Goal: Transaction & Acquisition: Book appointment/travel/reservation

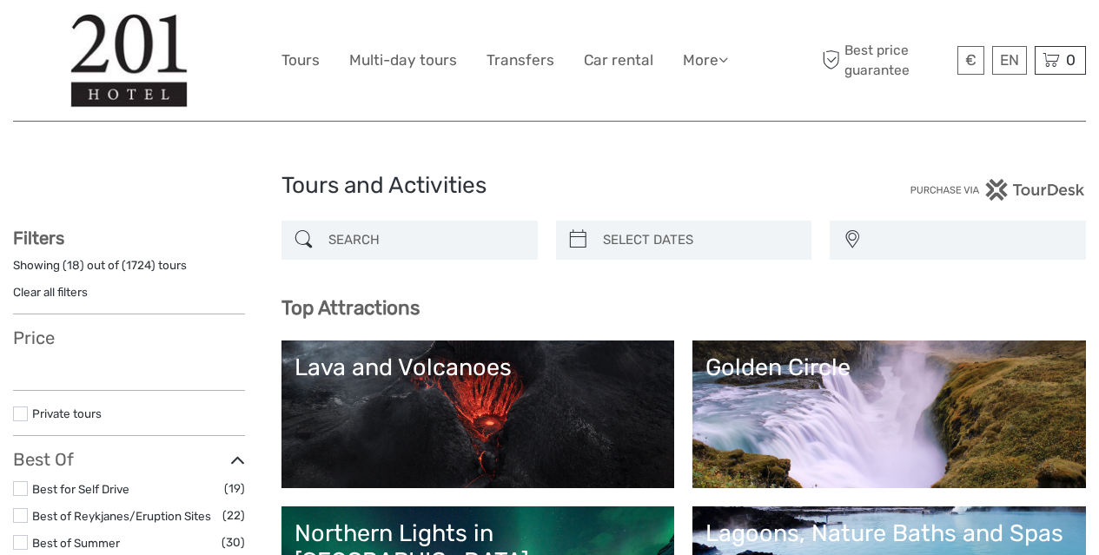
select select
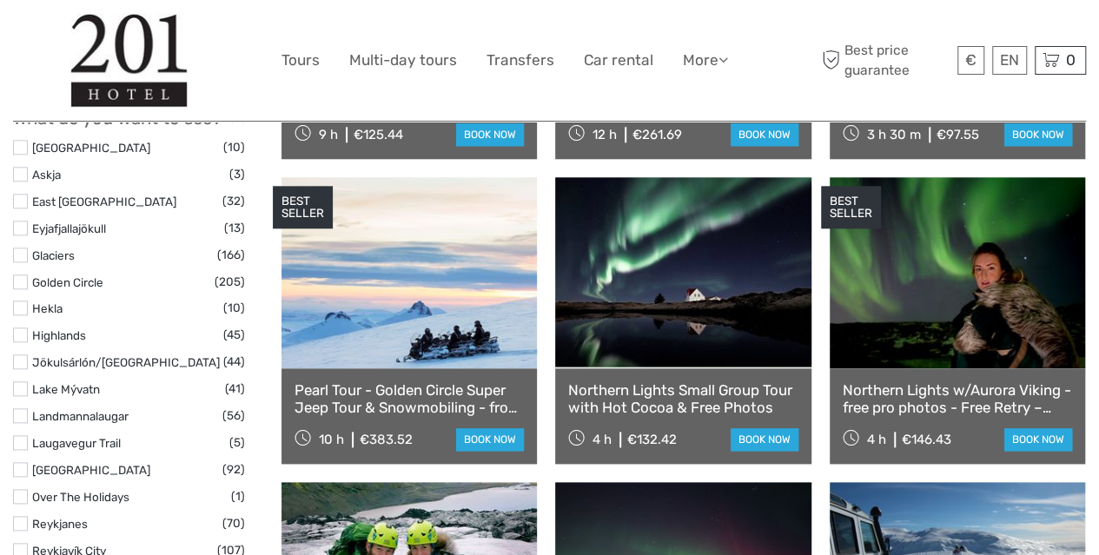
scroll to position [845, 0]
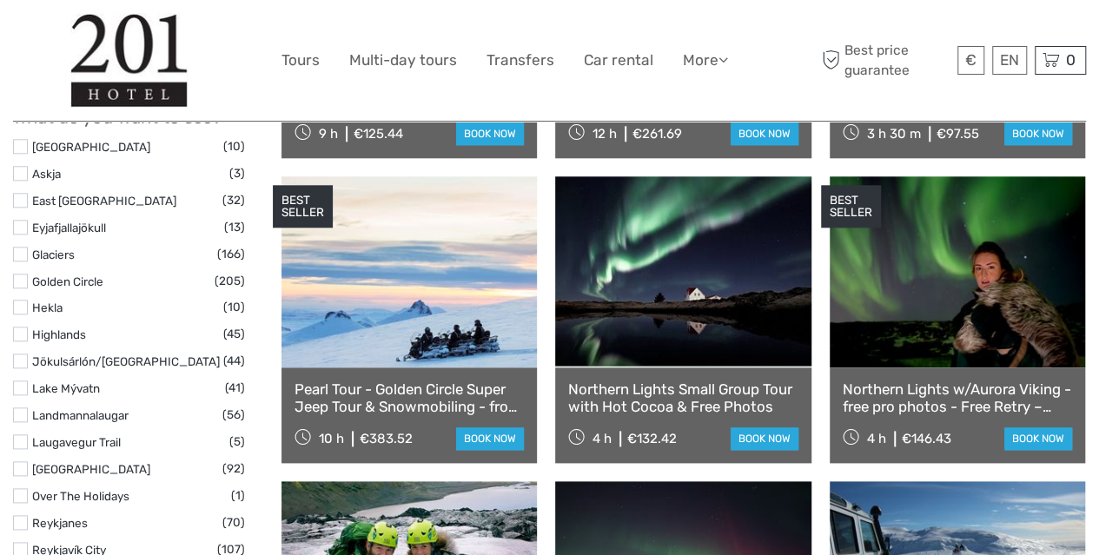
click at [613, 395] on link "Northern Lights Small Group Tour with Hot Cocoa & Free Photos" at bounding box center [682, 398] width 229 height 36
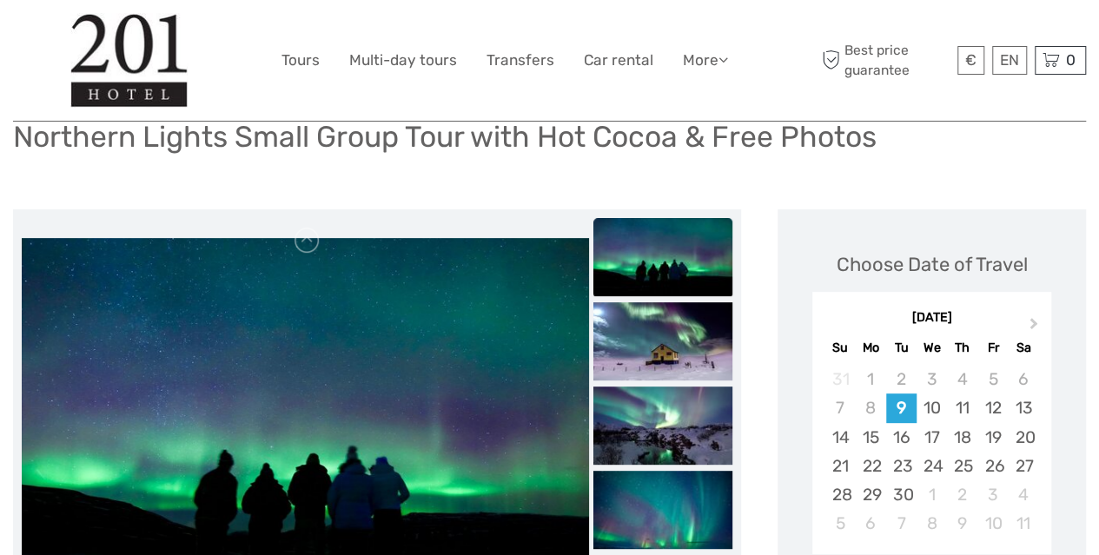
scroll to position [122, 0]
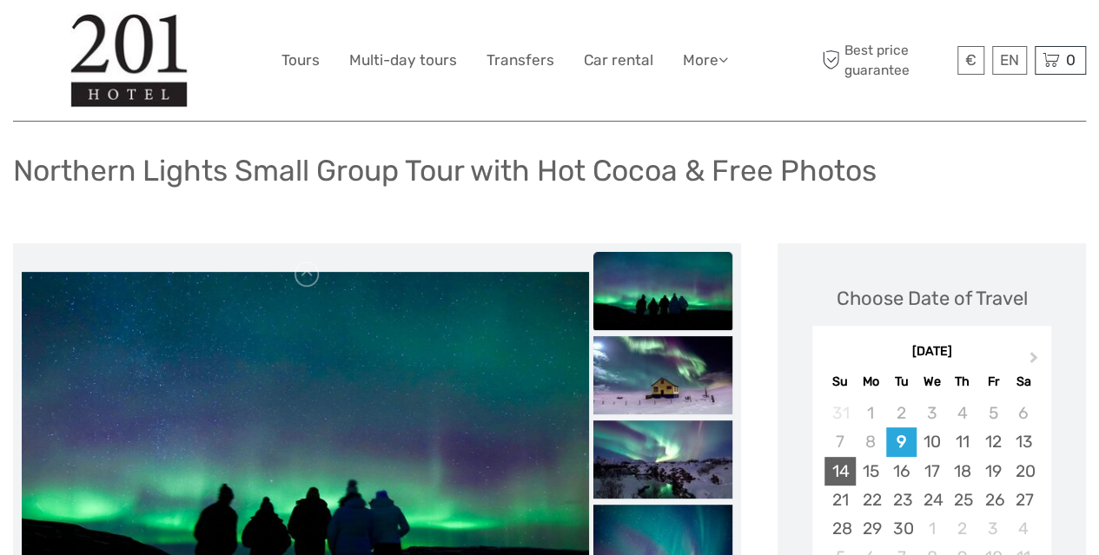
click at [839, 466] on div "14" at bounding box center [839, 471] width 30 height 29
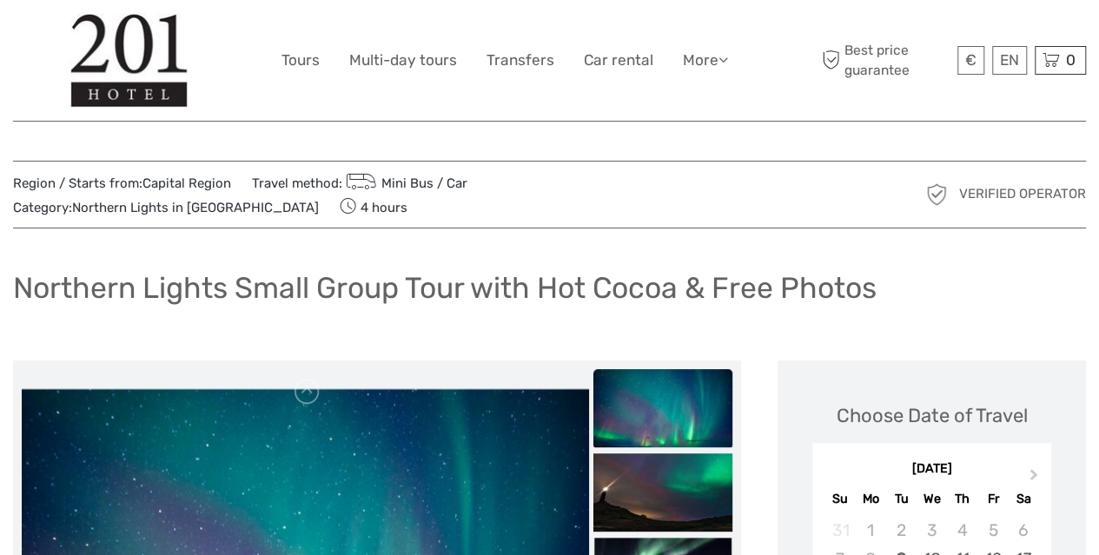
scroll to position [0, 0]
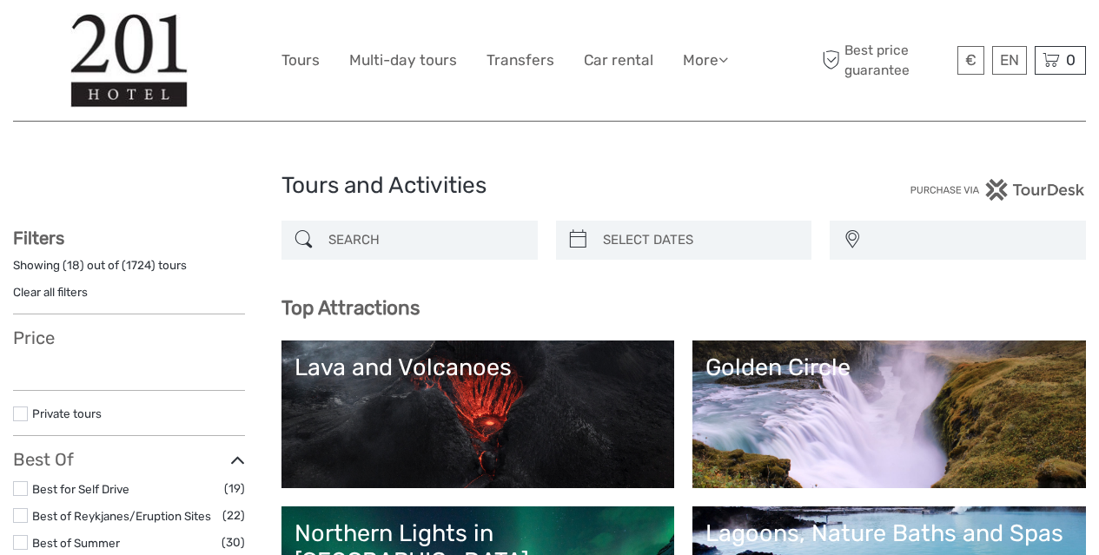
select select
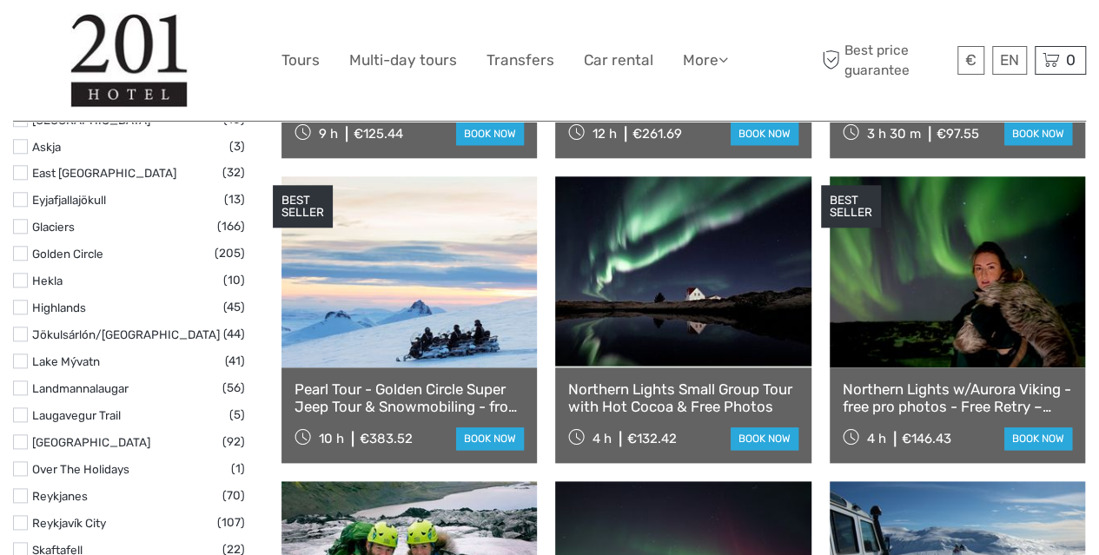
select select
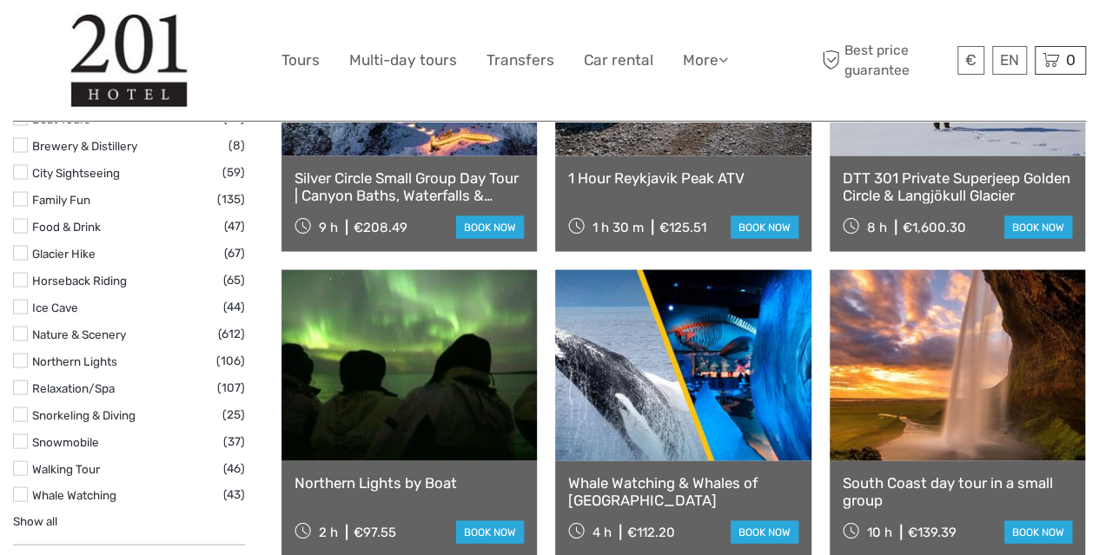
scroll to position [1668, 0]
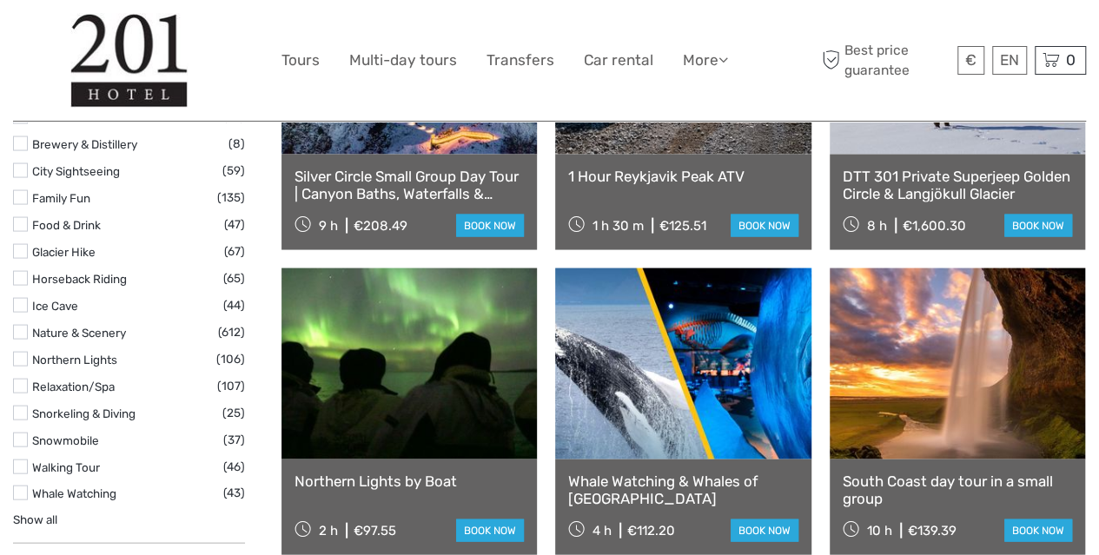
click at [23, 352] on label at bounding box center [20, 359] width 15 height 15
click at [0, 0] on input "checkbox" at bounding box center [0, 0] width 0 height 0
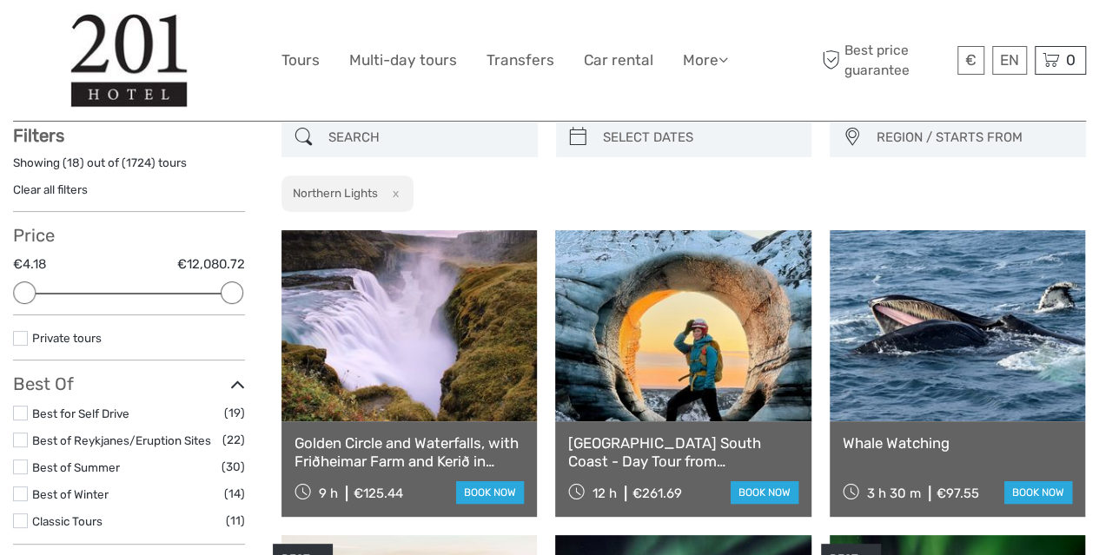
scroll to position [98, 0]
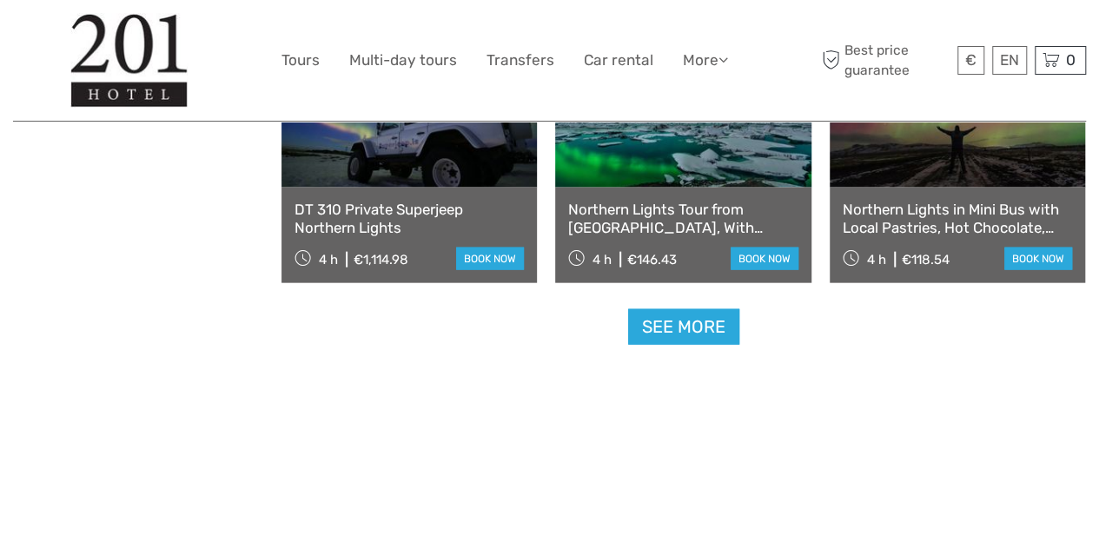
scroll to position [1861, 0]
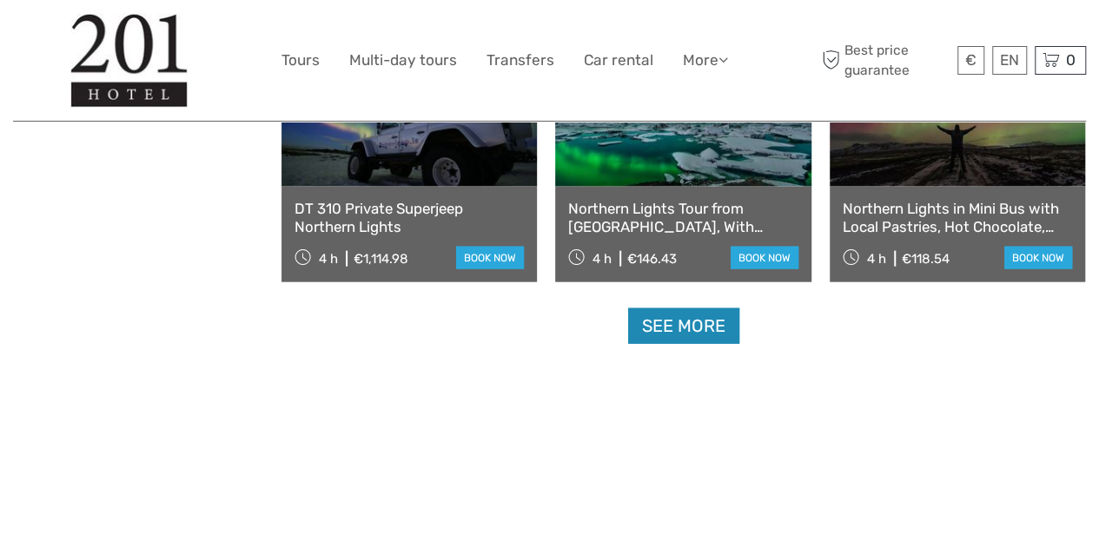
click at [673, 327] on link "See more" at bounding box center [683, 326] width 111 height 36
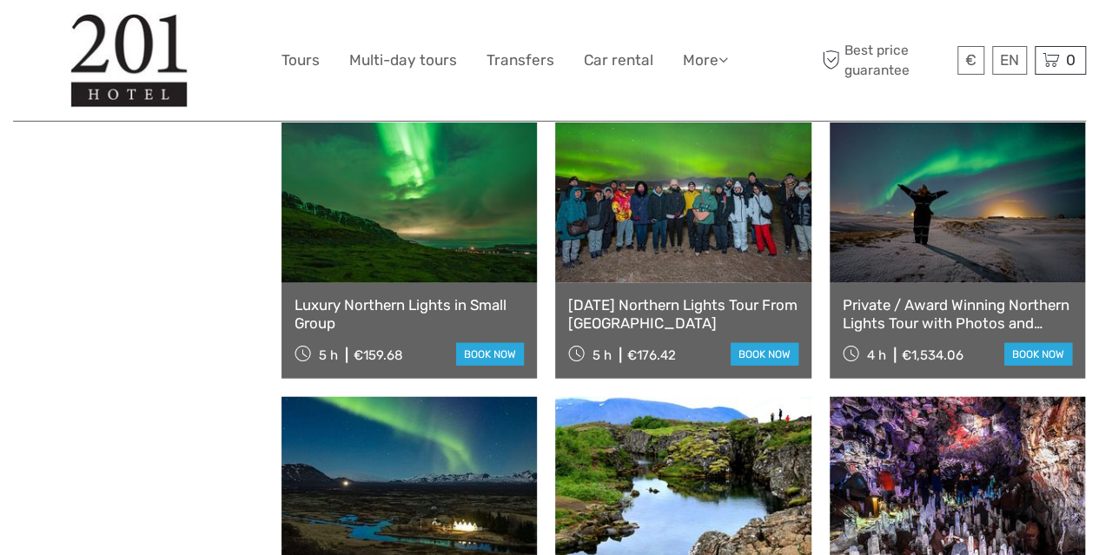
scroll to position [2071, 0]
